Goal: Task Accomplishment & Management: Use online tool/utility

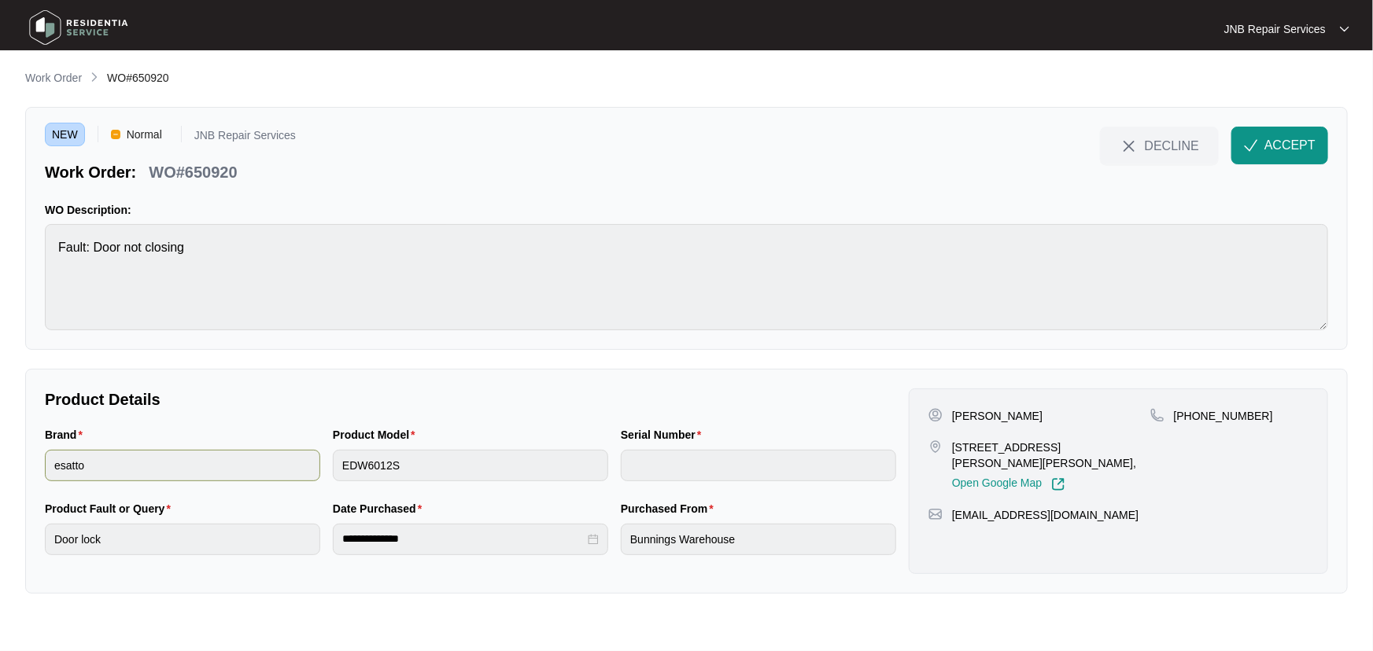
click at [269, 470] on div "Brand esatto Product Model EDW6012S Serial Number" at bounding box center [471, 463] width 864 height 74
click at [1229, 415] on p "[PHONE_NUMBER]" at bounding box center [1223, 416] width 99 height 16
copy p "61433830096"
drag, startPoint x: 1103, startPoint y: 446, endPoint x: 951, endPoint y: 450, distance: 151.9
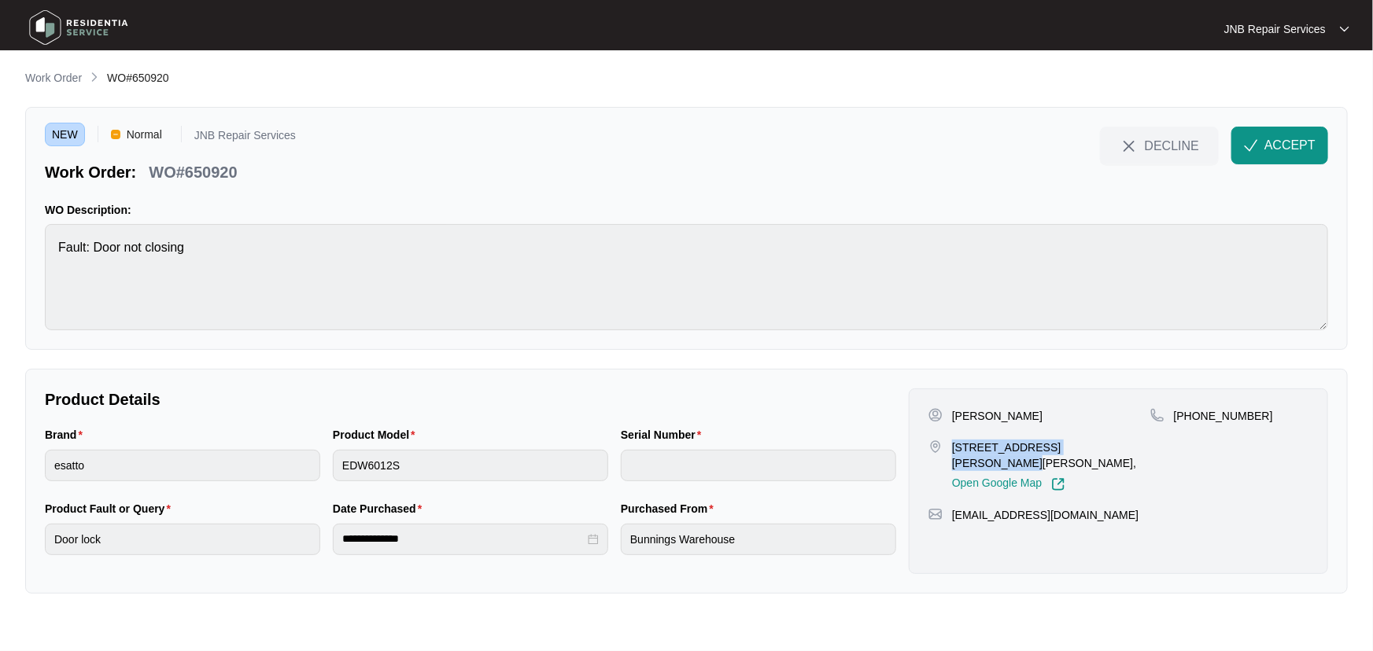
click at [951, 450] on div "[STREET_ADDRESS][PERSON_NAME][PERSON_NAME], Open Google Map" at bounding box center [1039, 466] width 222 height 52
copy p "[STREET_ADDRESS][PERSON_NAME][PERSON_NAME],"
drag, startPoint x: 822, startPoint y: 385, endPoint x: 983, endPoint y: 426, distance: 166.4
click at [826, 385] on div "**********" at bounding box center [686, 481] width 1322 height 225
click at [1005, 417] on p "[PERSON_NAME]" at bounding box center [997, 416] width 90 height 16
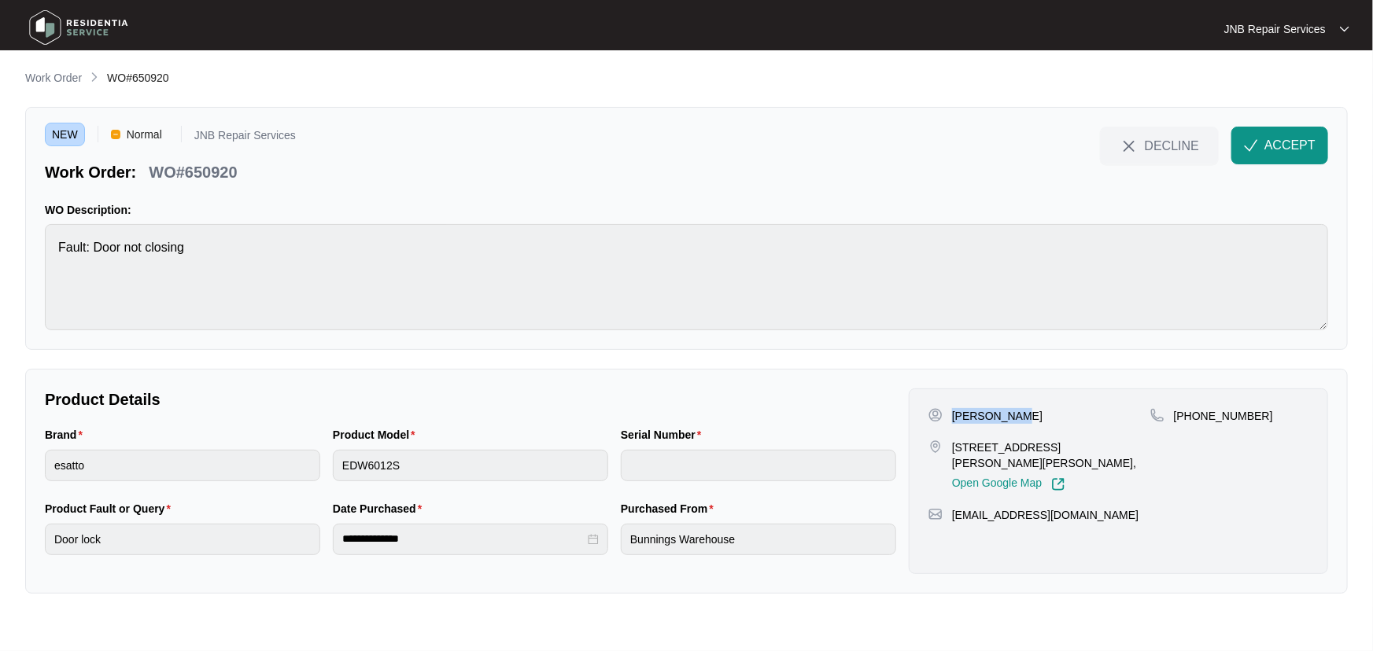
drag, startPoint x: 1015, startPoint y: 417, endPoint x: 954, endPoint y: 420, distance: 61.4
click at [954, 420] on div "[PERSON_NAME]" at bounding box center [1039, 416] width 222 height 16
copy p "[PERSON_NAME]"
click at [1281, 132] on button "ACCEPT" at bounding box center [1279, 146] width 97 height 38
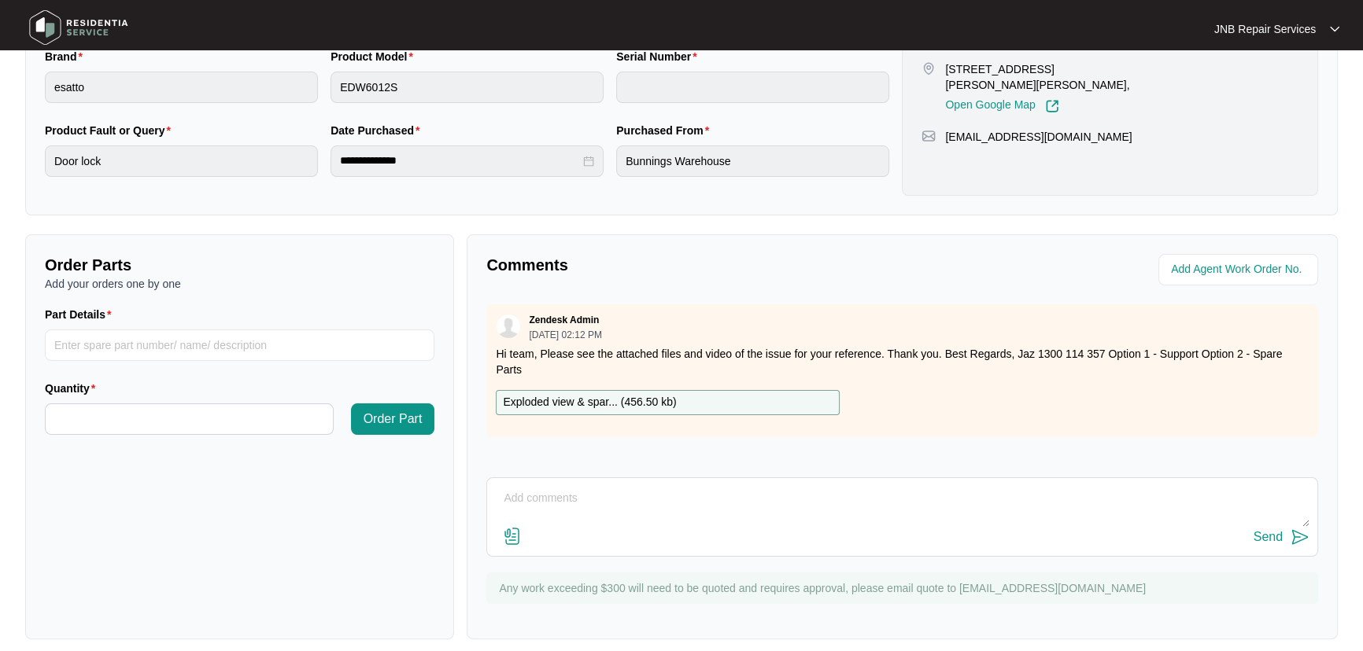
scroll to position [390, 0]
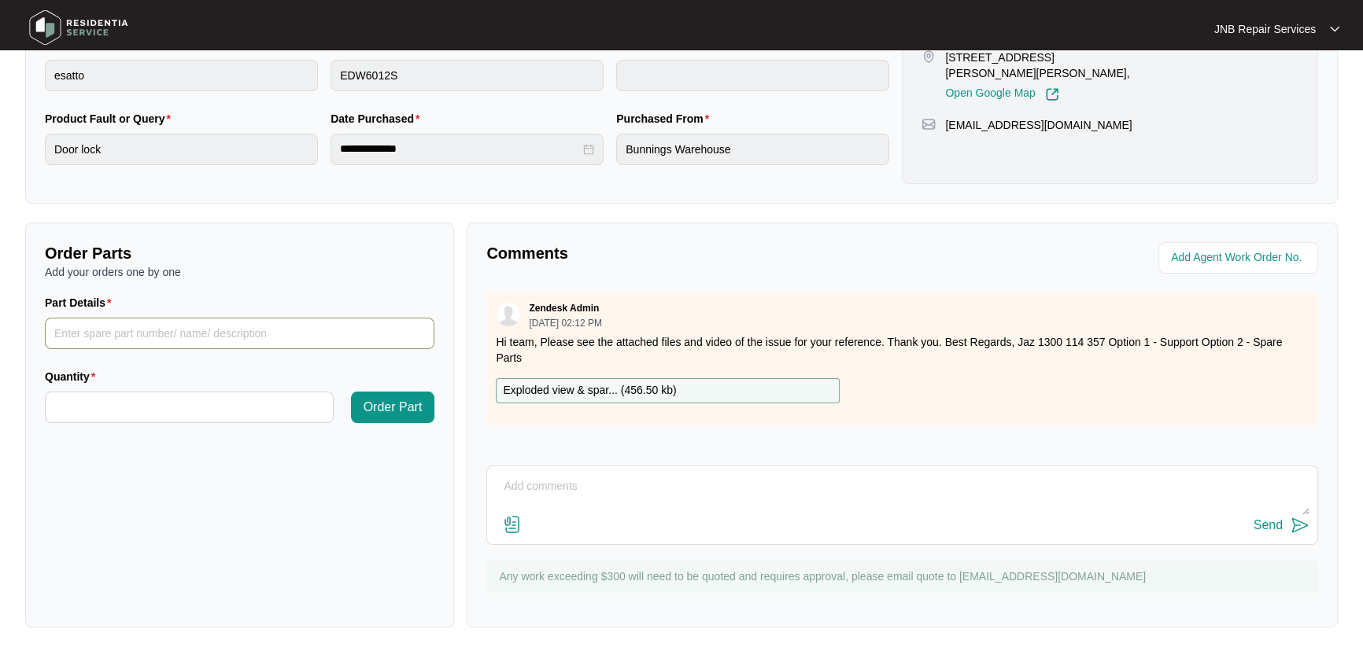
click at [217, 326] on input "Part Details" at bounding box center [239, 333] width 389 height 31
paste input "672001300057"
type input "672001300057"
click at [213, 408] on input "Quantity" at bounding box center [189, 408] width 287 height 30
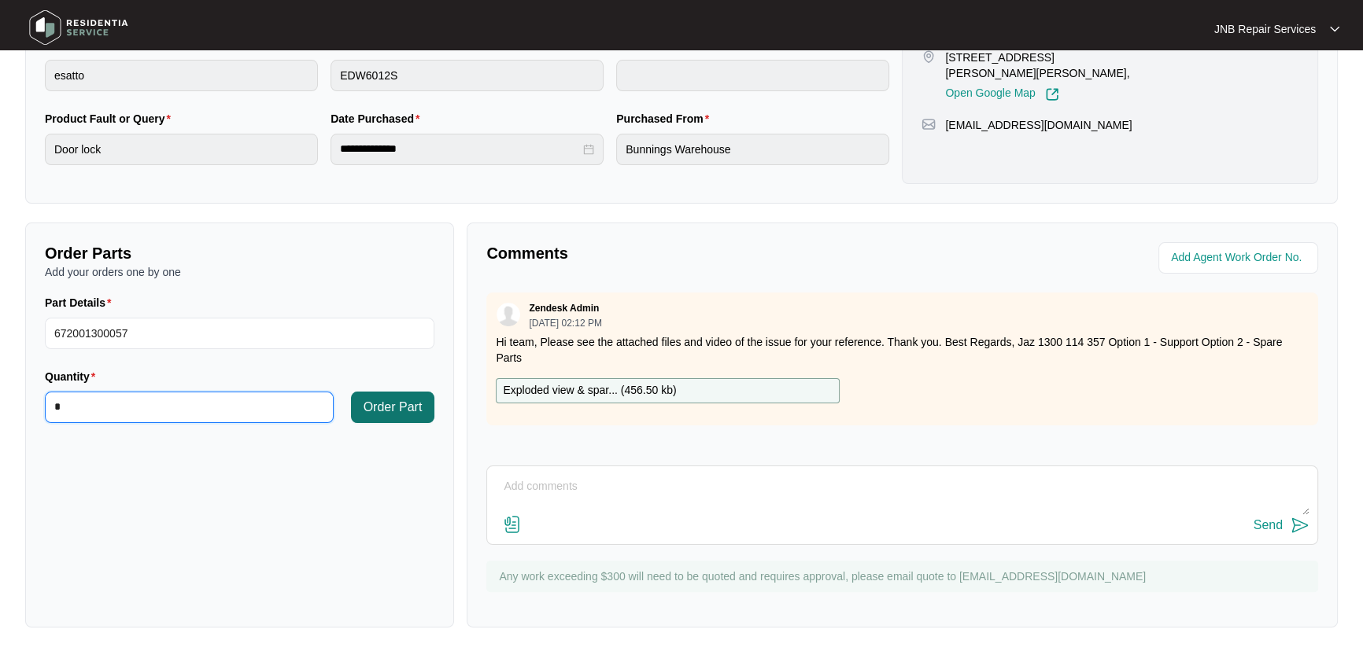
type input "*"
click at [425, 409] on button "Order Part" at bounding box center [393, 407] width 84 height 31
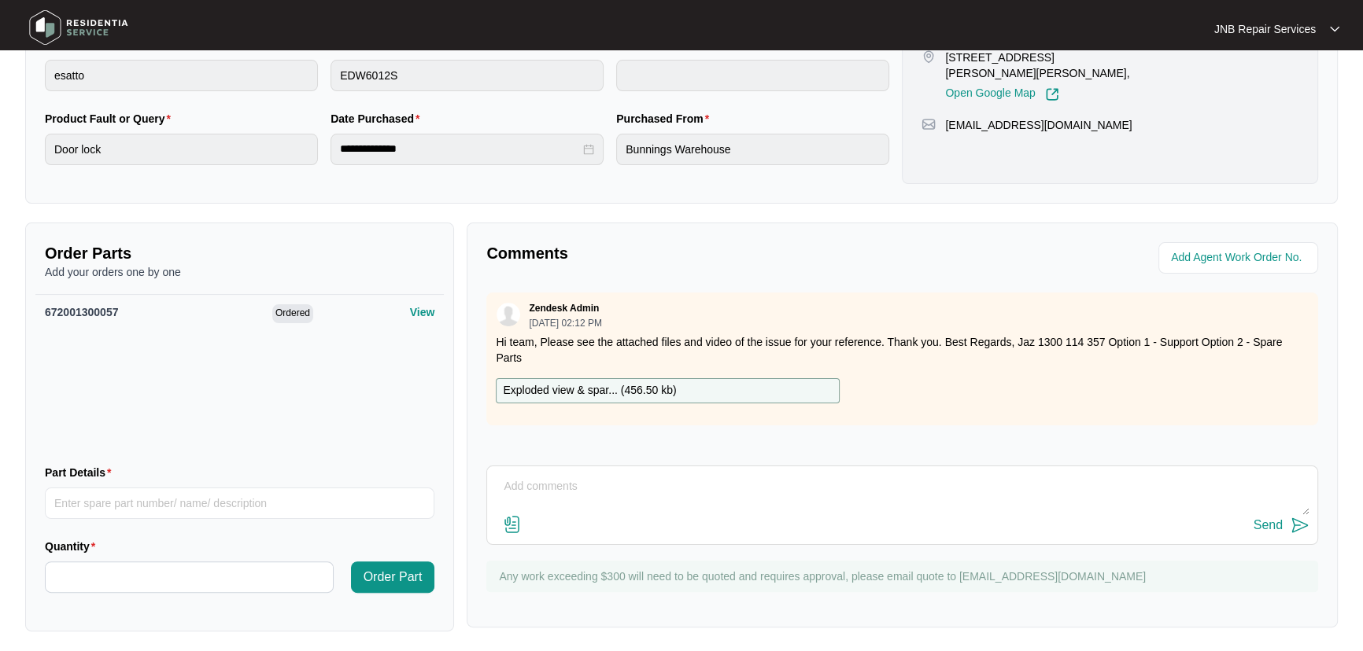
click at [213, 532] on div "Part Details" at bounding box center [240, 501] width 402 height 74
click at [227, 517] on input "Part Details" at bounding box center [239, 503] width 389 height 31
paste input "672001300056"
type input "672001300056"
click at [229, 575] on input "Quantity" at bounding box center [189, 578] width 287 height 30
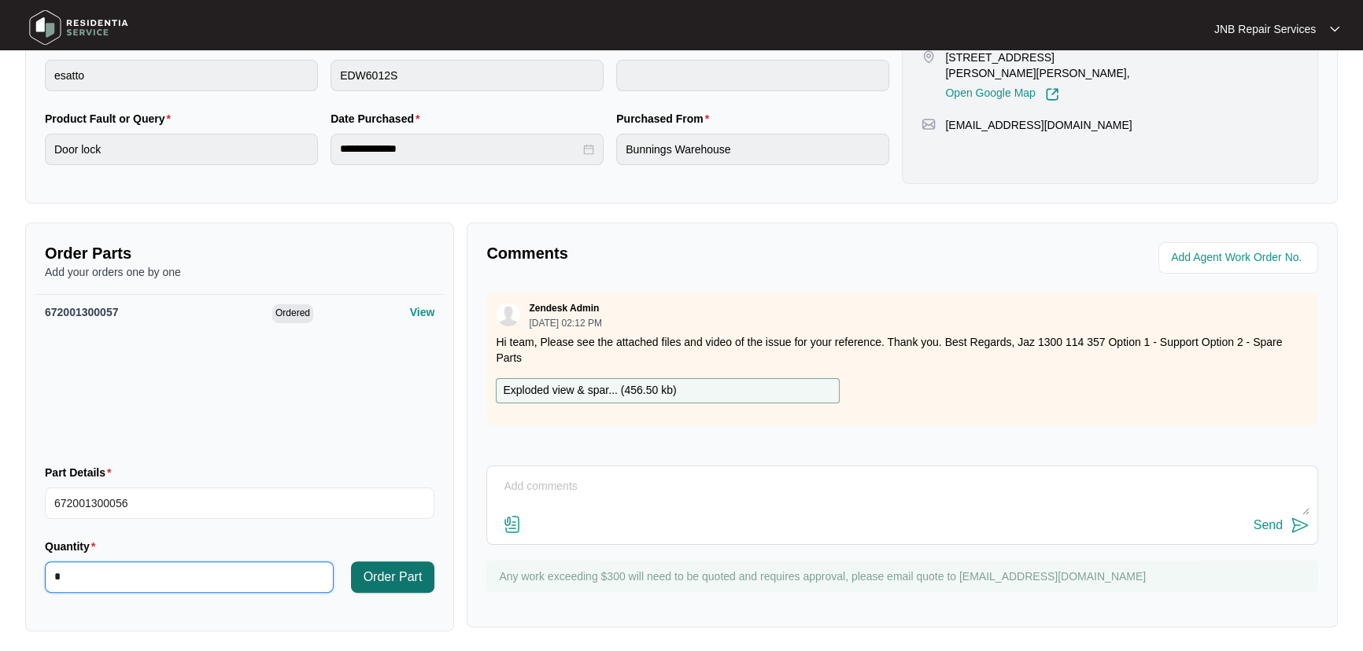
type input "*"
click at [408, 575] on span "Order Part" at bounding box center [392, 577] width 59 height 19
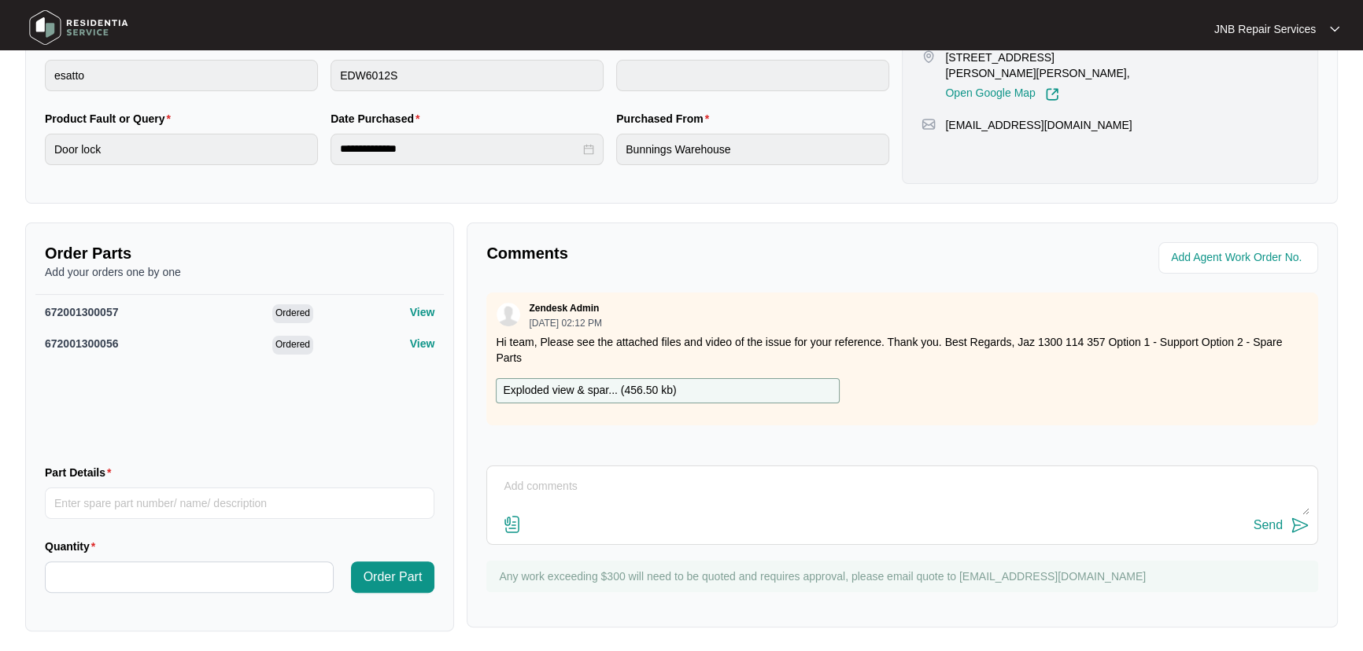
click at [412, 311] on p "View" at bounding box center [422, 312] width 25 height 16
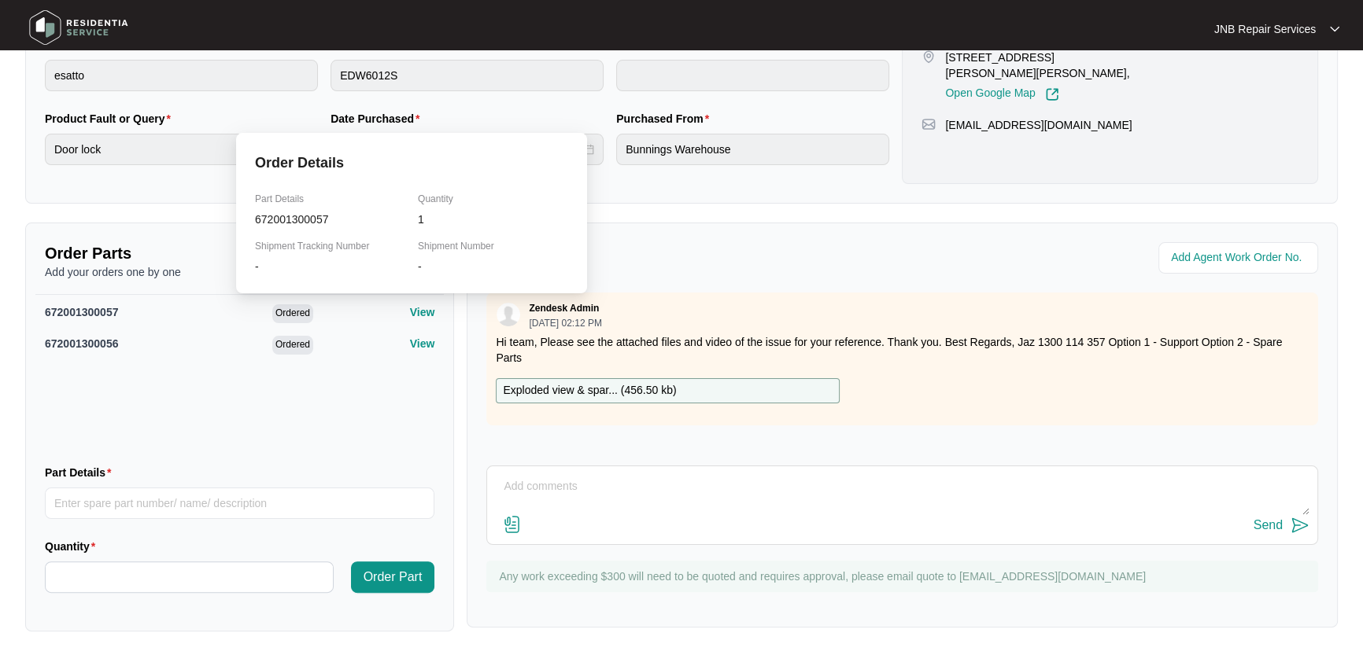
click at [415, 315] on p "View" at bounding box center [422, 312] width 25 height 16
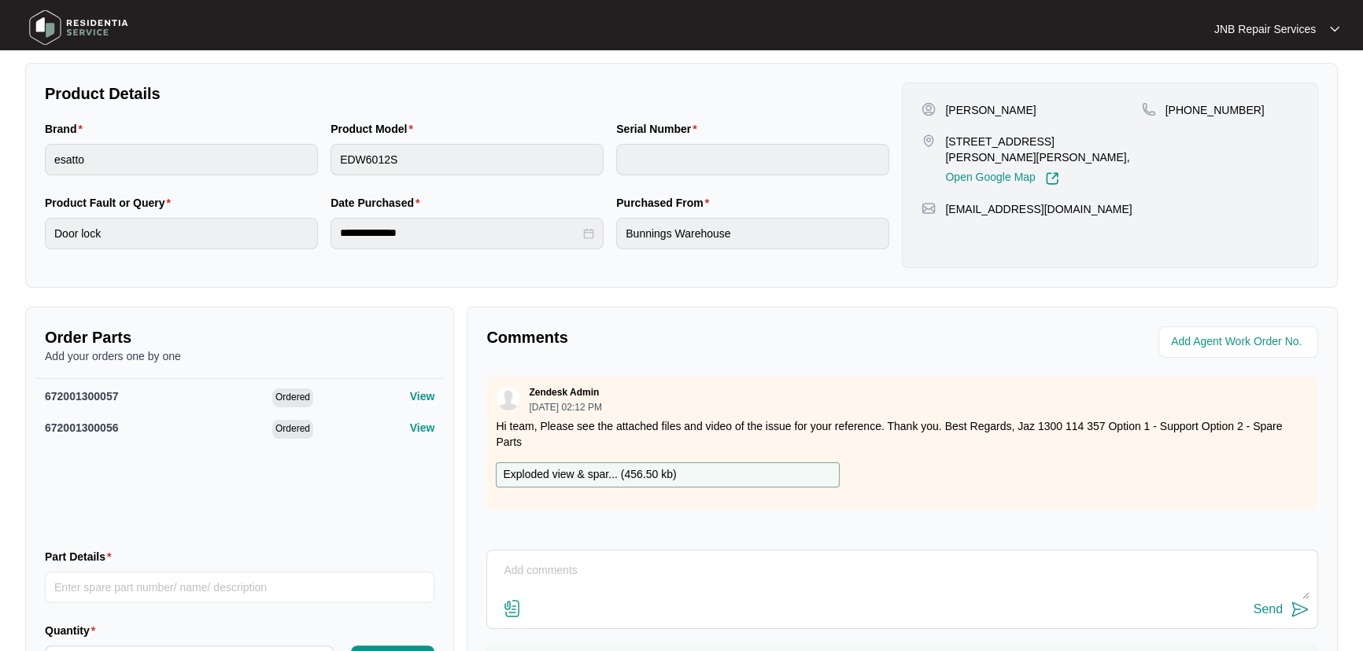
scroll to position [393, 0]
